Goal: Task Accomplishment & Management: Manage account settings

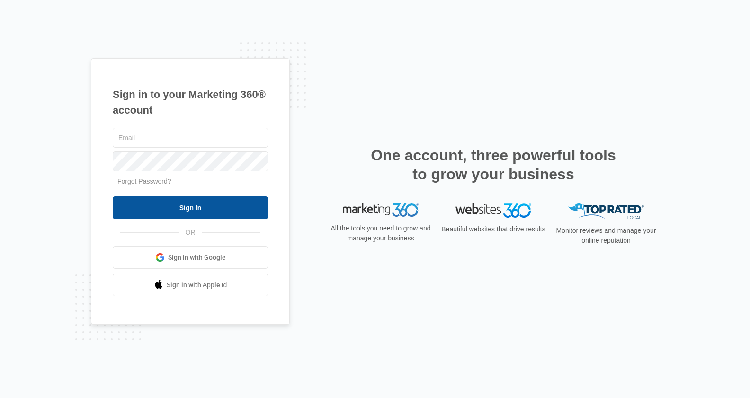
type input "[PERSON_NAME][EMAIL_ADDRESS][PERSON_NAME][DOMAIN_NAME]"
click at [195, 204] on input "Sign In" at bounding box center [190, 207] width 155 height 23
